Goal: Transaction & Acquisition: Purchase product/service

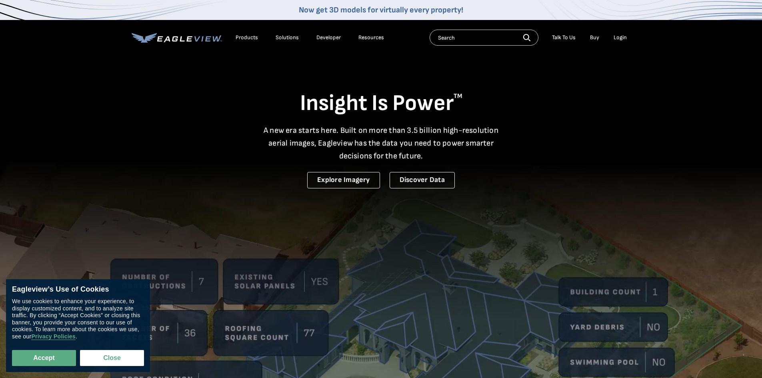
click at [618, 38] on div "Login" at bounding box center [620, 37] width 13 height 7
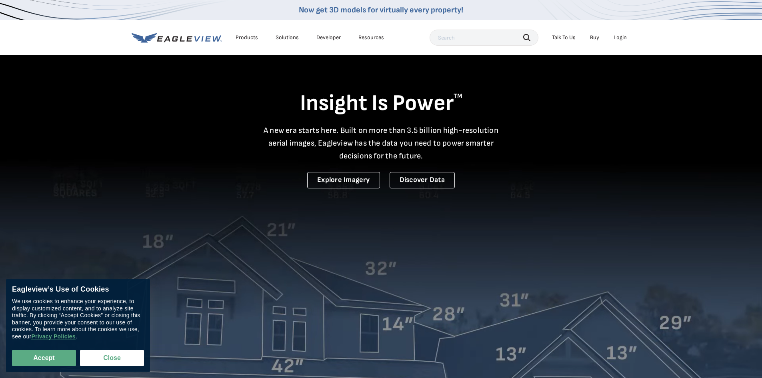
click at [623, 36] on div "Login" at bounding box center [620, 37] width 13 height 7
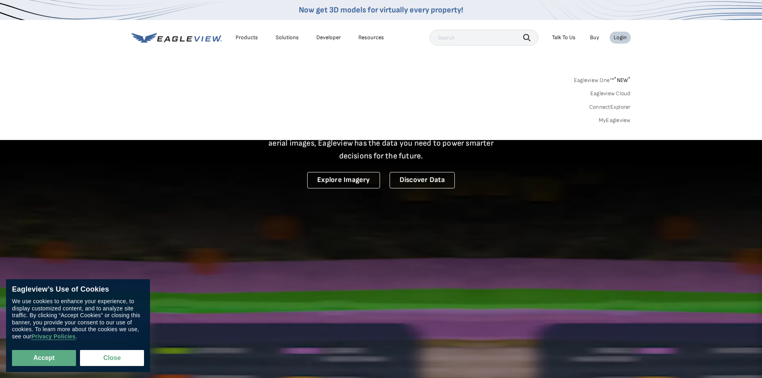
click at [609, 121] on link "MyEagleview" at bounding box center [615, 120] width 32 height 7
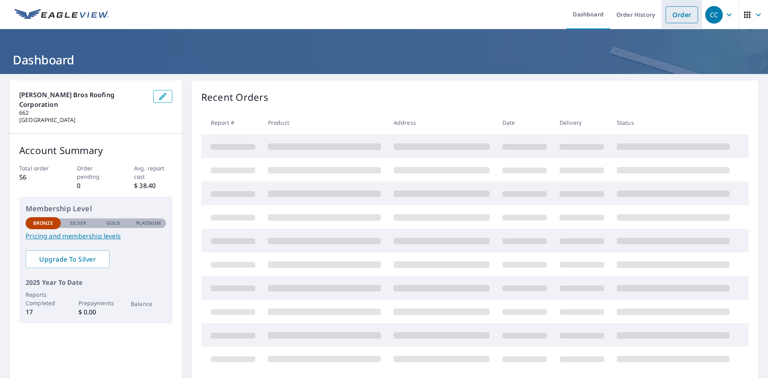
click at [676, 14] on link "Order" at bounding box center [682, 14] width 32 height 17
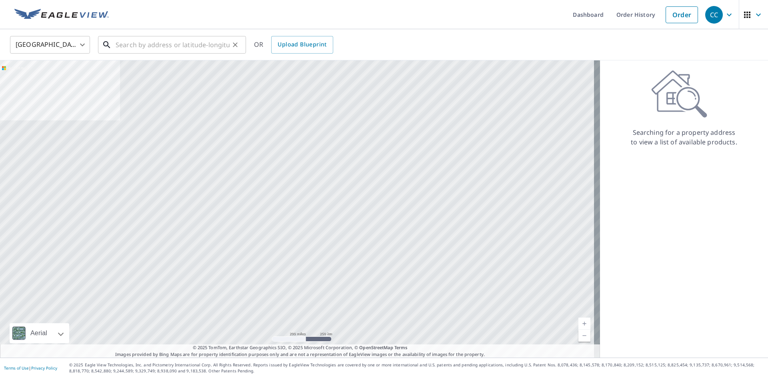
click at [146, 39] on input "text" at bounding box center [173, 45] width 114 height 22
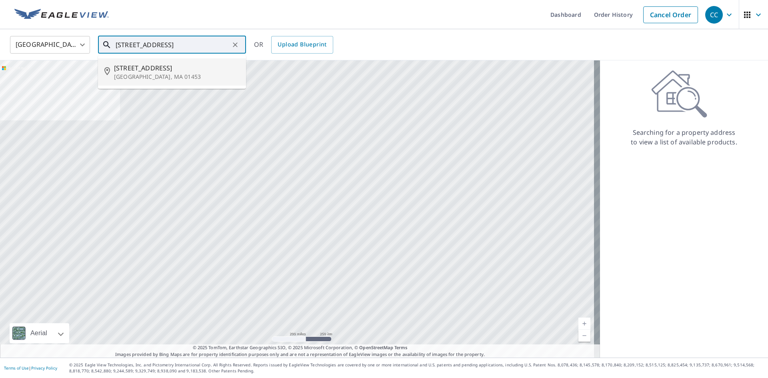
click at [151, 69] on span "[STREET_ADDRESS]" at bounding box center [177, 68] width 126 height 10
type input "[STREET_ADDRESS]"
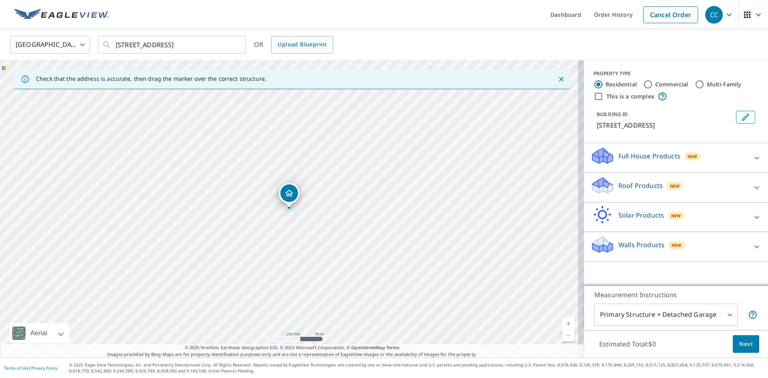
click at [696, 186] on div "Roof Products New" at bounding box center [669, 187] width 157 height 23
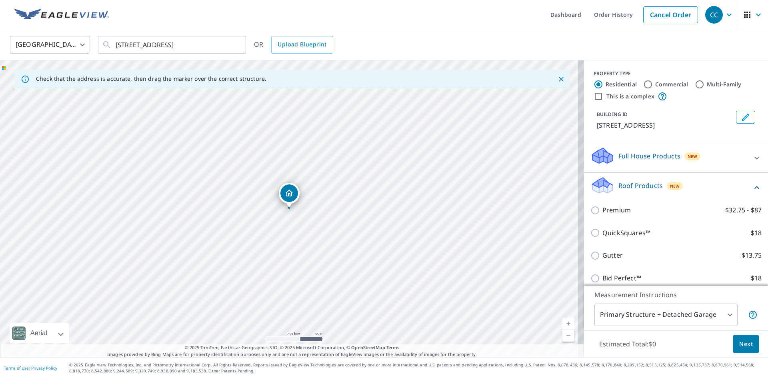
scroll to position [40, 0]
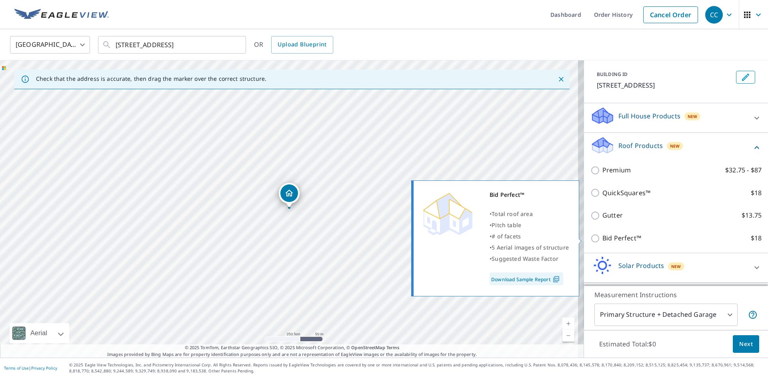
click at [591, 240] on input "Bid Perfect™ $18" at bounding box center [597, 239] width 12 height 10
checkbox input "true"
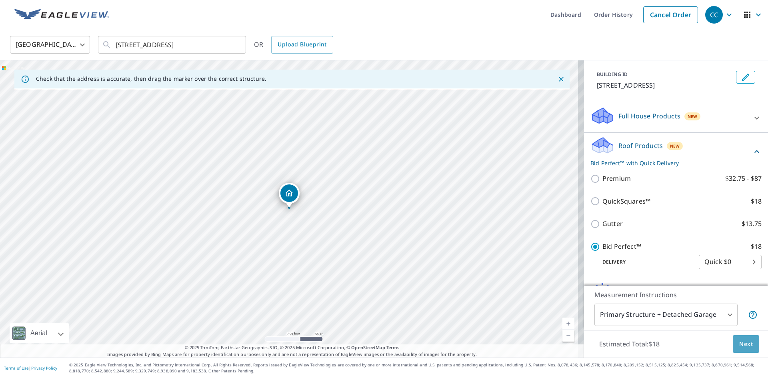
click at [742, 344] on span "Next" at bounding box center [747, 344] width 14 height 10
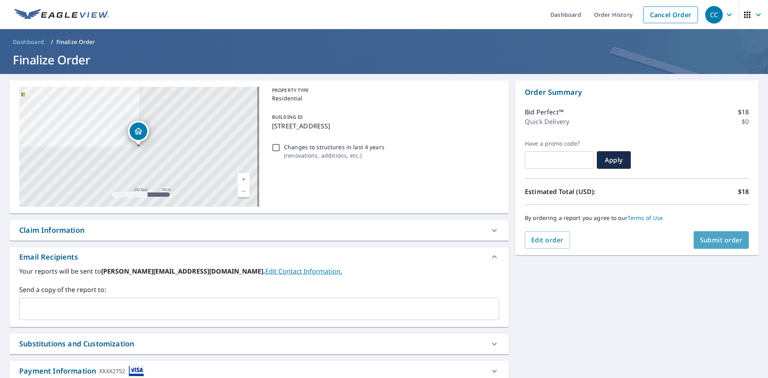
click at [712, 242] on span "Submit order" at bounding box center [721, 240] width 43 height 9
